Goal: Task Accomplishment & Management: Manage account settings

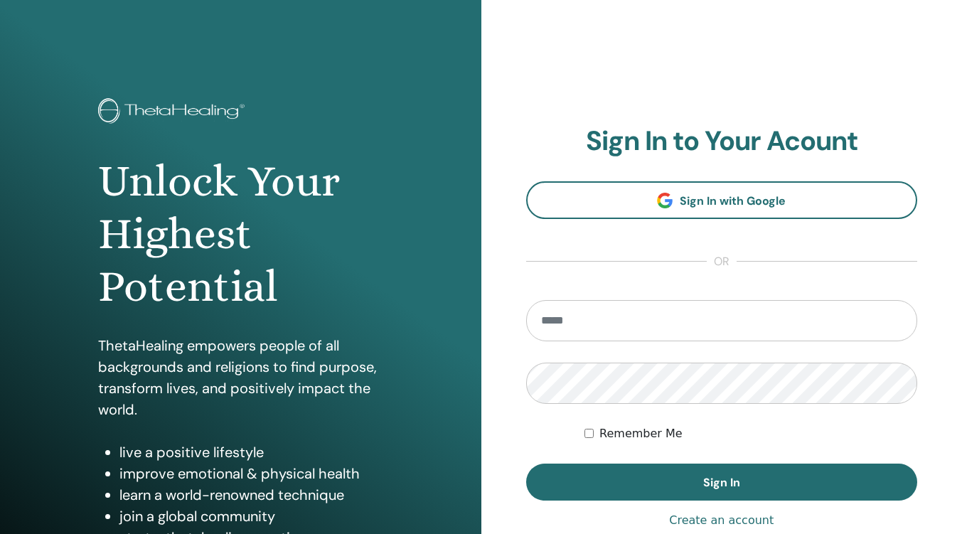
type input "**********"
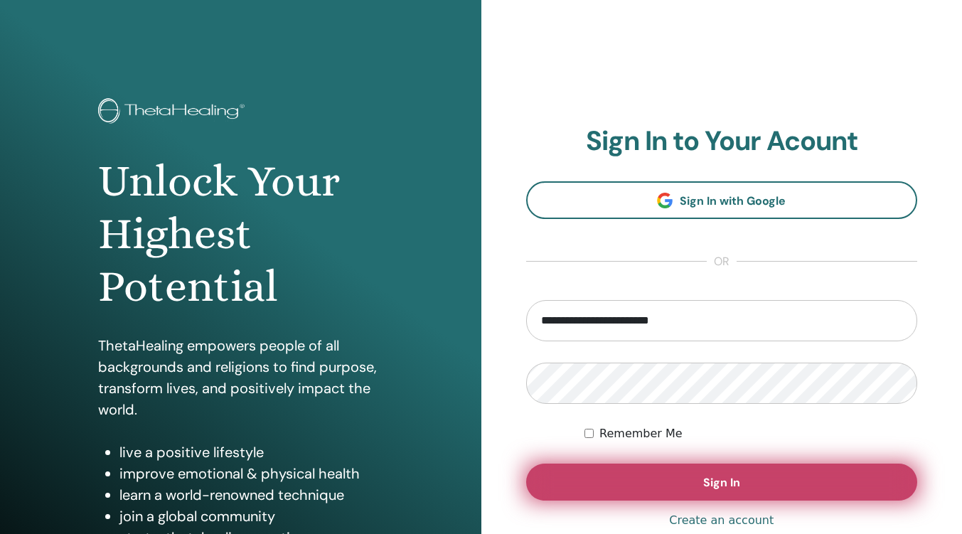
click at [699, 486] on button "Sign In" at bounding box center [722, 482] width 392 height 37
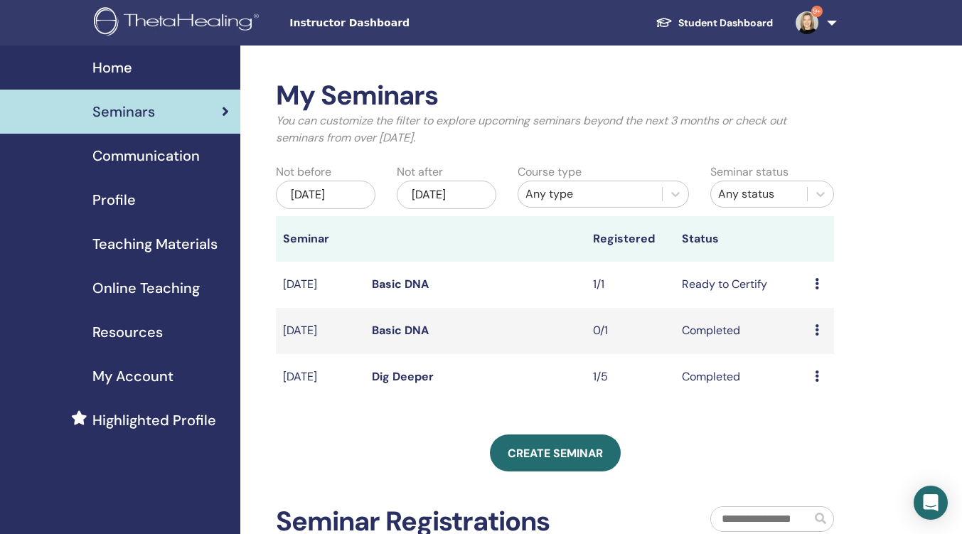
click at [415, 292] on link "Basic DNA" at bounding box center [400, 284] width 57 height 15
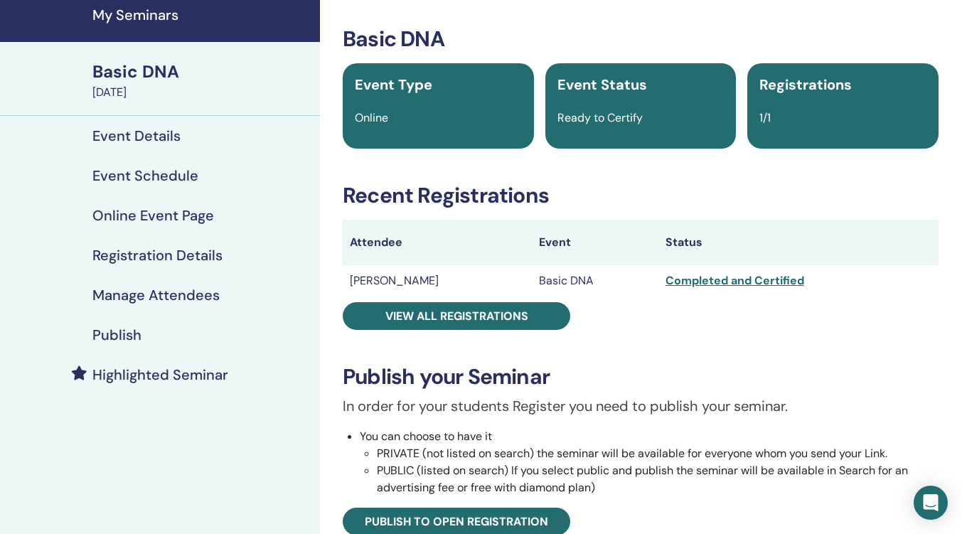
scroll to position [53, 0]
